Goal: Task Accomplishment & Management: Use online tool/utility

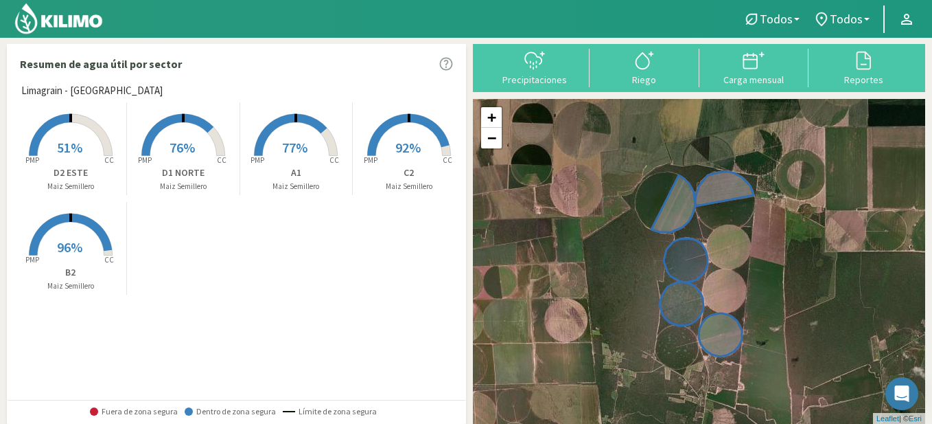
click at [73, 240] on span "96%" at bounding box center [69, 246] width 25 height 17
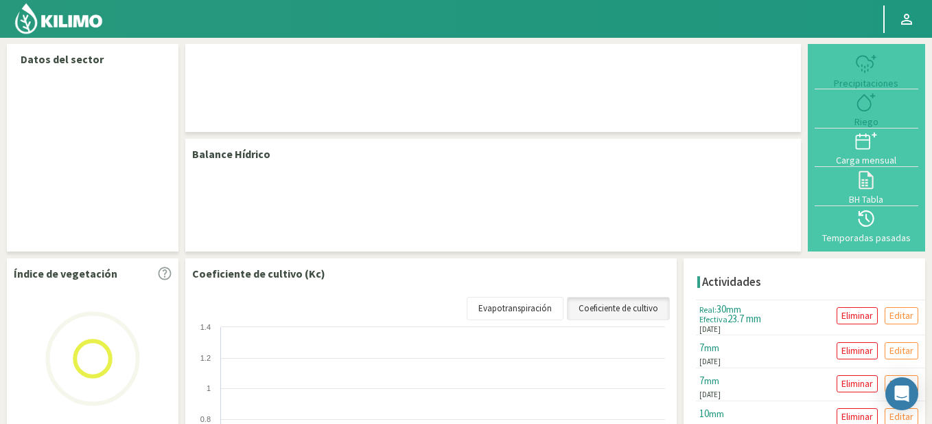
select select "1: Object"
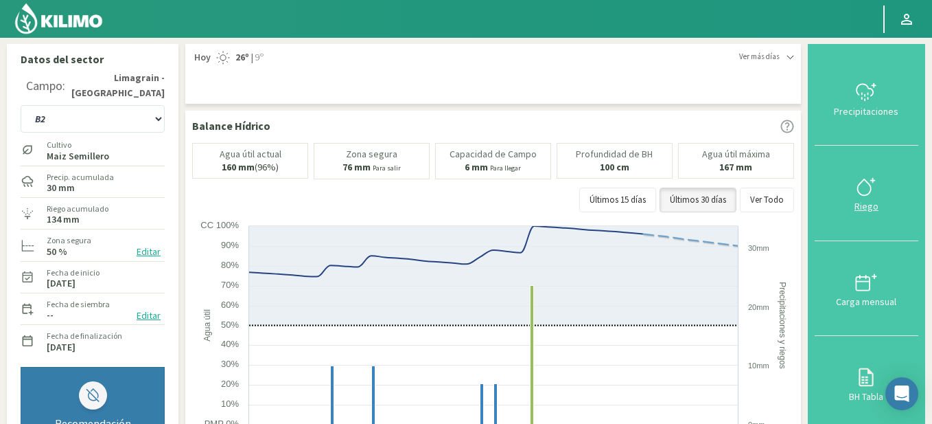
click at [846, 200] on button "Riego" at bounding box center [867, 193] width 104 height 95
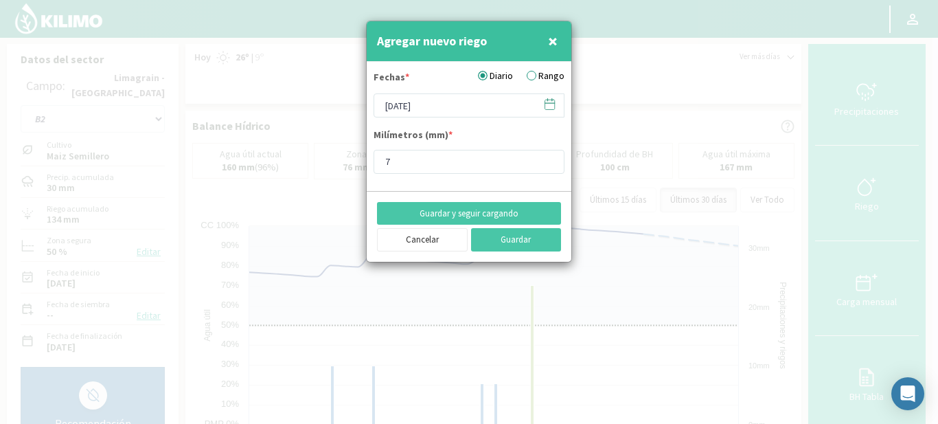
click at [548, 108] on icon at bounding box center [549, 103] width 13 height 13
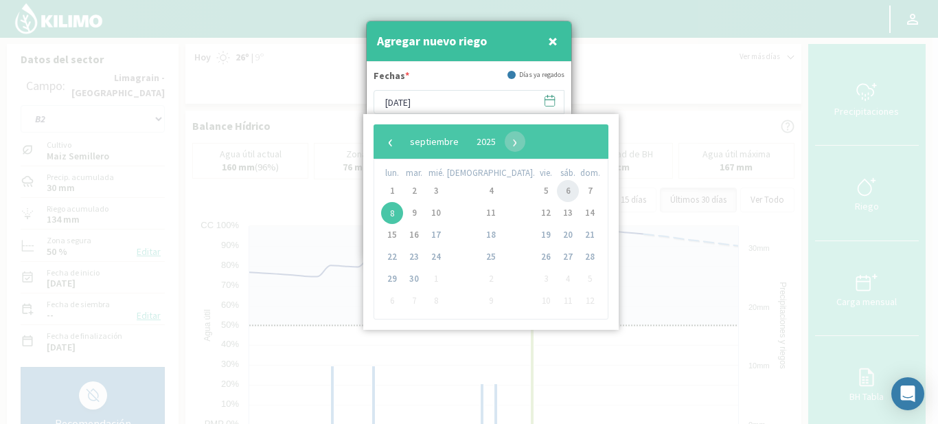
click at [557, 196] on span "6" at bounding box center [568, 191] width 22 height 22
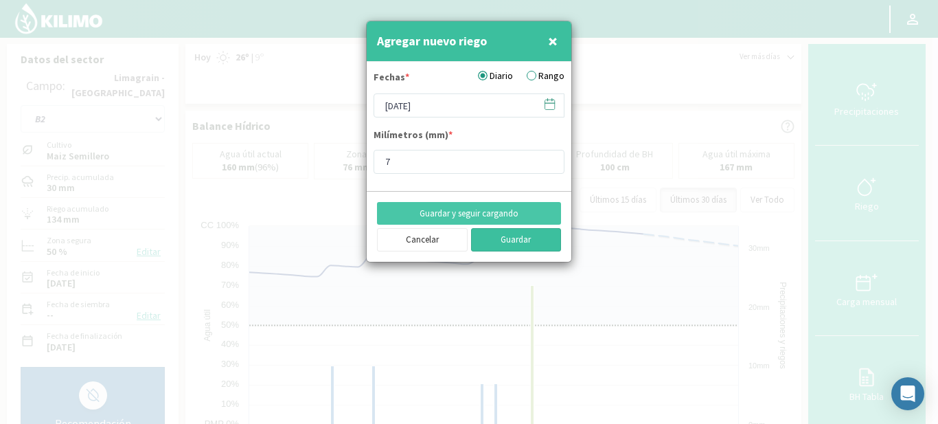
click at [505, 234] on button "Guardar" at bounding box center [516, 239] width 91 height 23
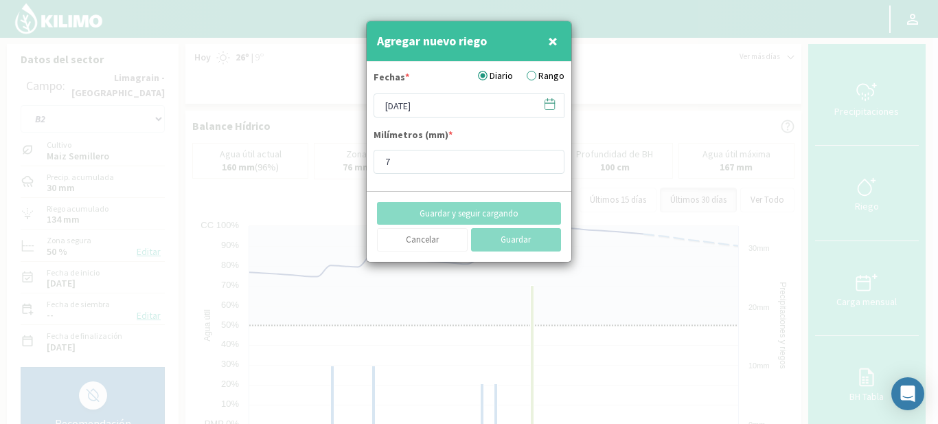
type input "[DATE]"
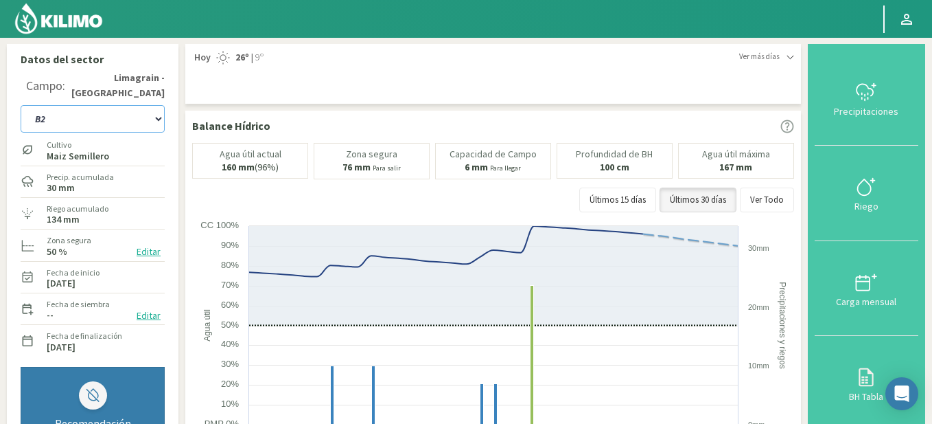
click at [159, 118] on select "A1 B2 C2 D1 NORTE D2 ESTE" at bounding box center [93, 118] width 144 height 27
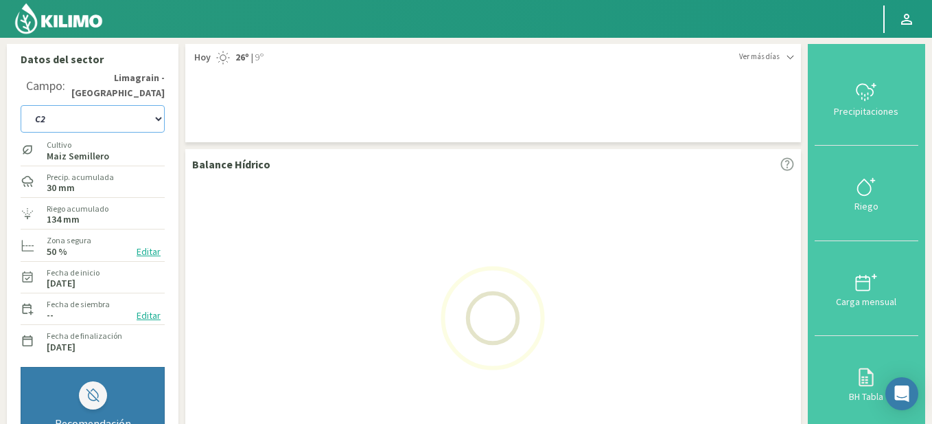
click at [21, 105] on select "A1 B2 C2 D1 NORTE D2 ESTE" at bounding box center [93, 118] width 144 height 27
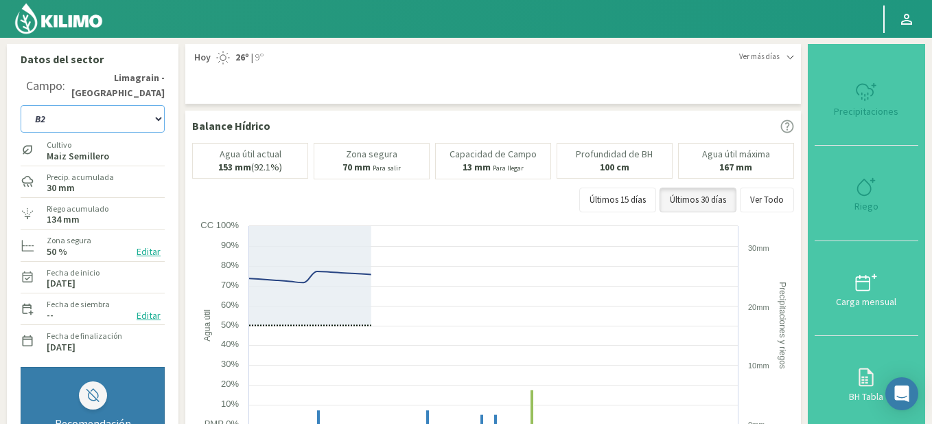
select select "7: Object"
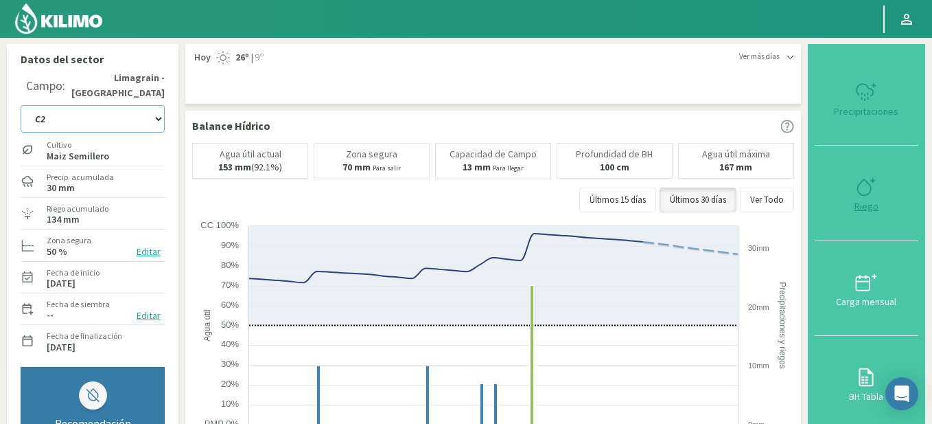
type input "7"
click at [856, 200] on button "Riego" at bounding box center [867, 193] width 104 height 95
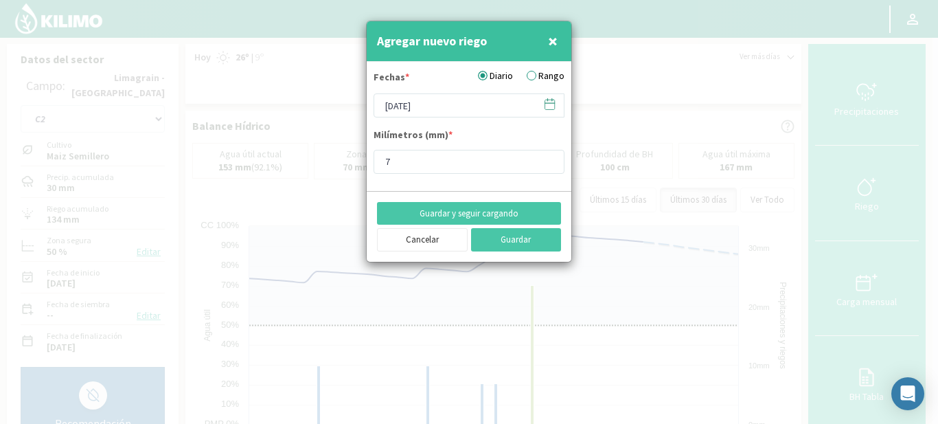
click at [548, 102] on icon at bounding box center [549, 103] width 13 height 13
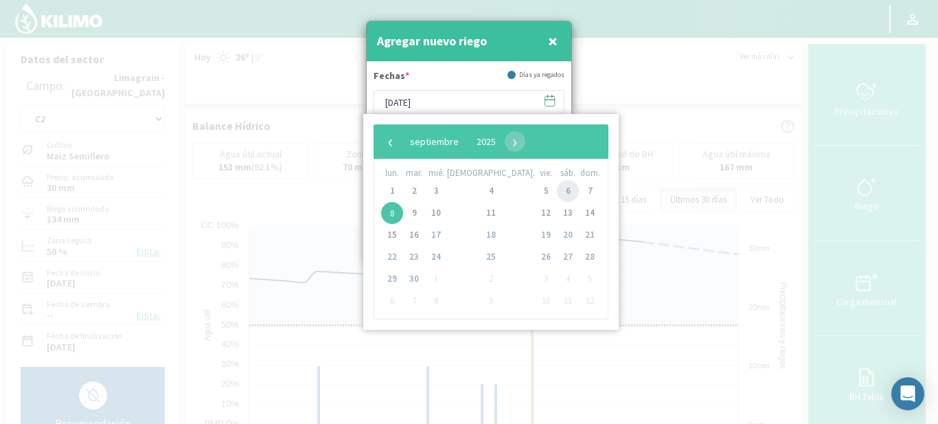
click at [557, 194] on span "6" at bounding box center [568, 191] width 22 height 22
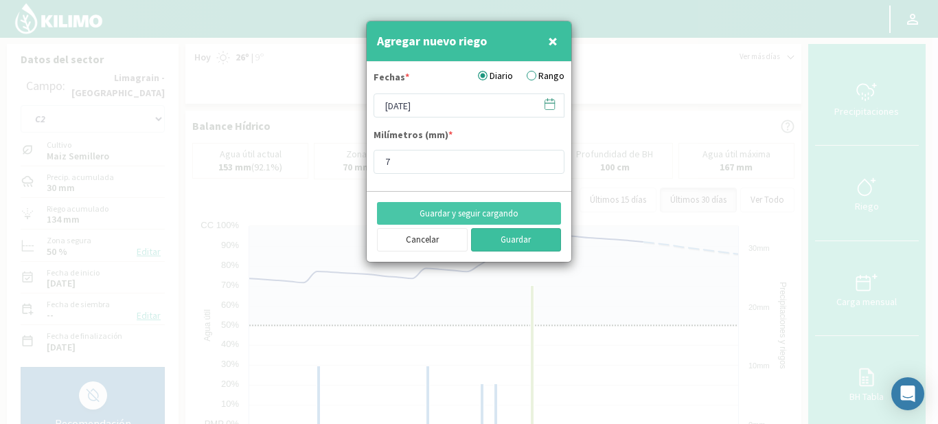
click at [517, 236] on button "Guardar" at bounding box center [516, 239] width 91 height 23
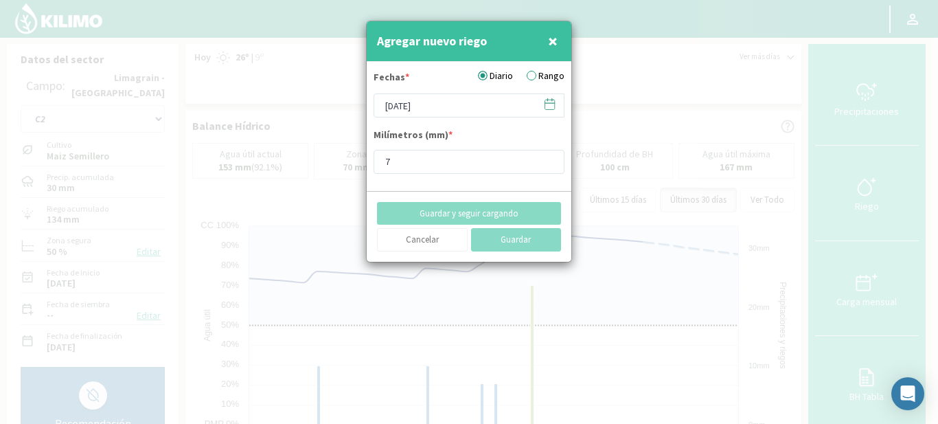
type input "[DATE]"
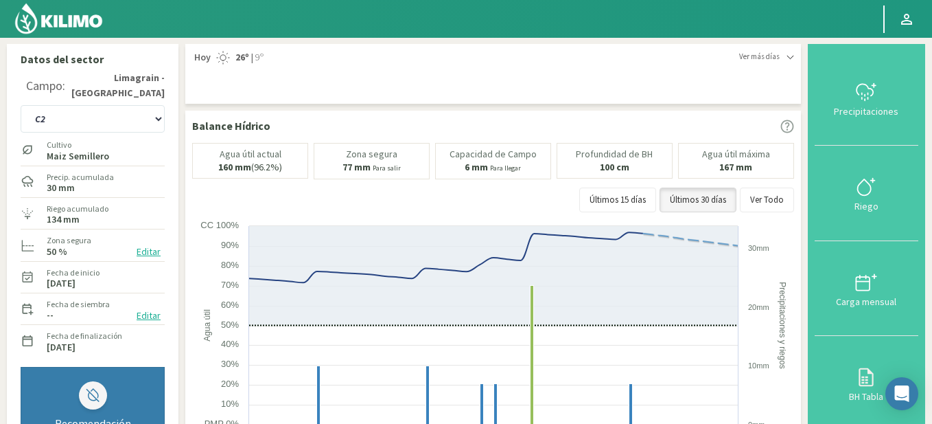
click at [60, 21] on img at bounding box center [59, 18] width 90 height 33
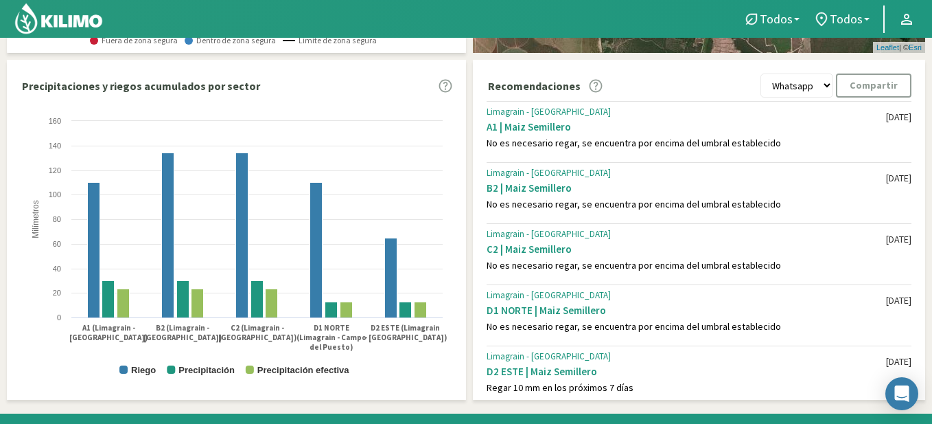
scroll to position [439, 0]
